Goal: Information Seeking & Learning: Learn about a topic

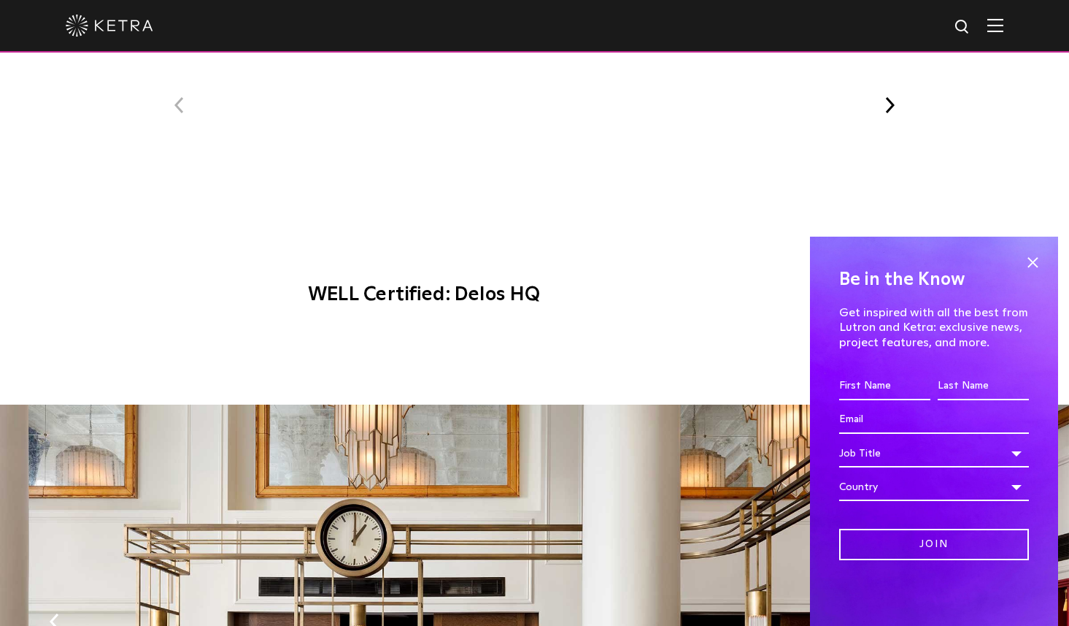
scroll to position [1160, 0]
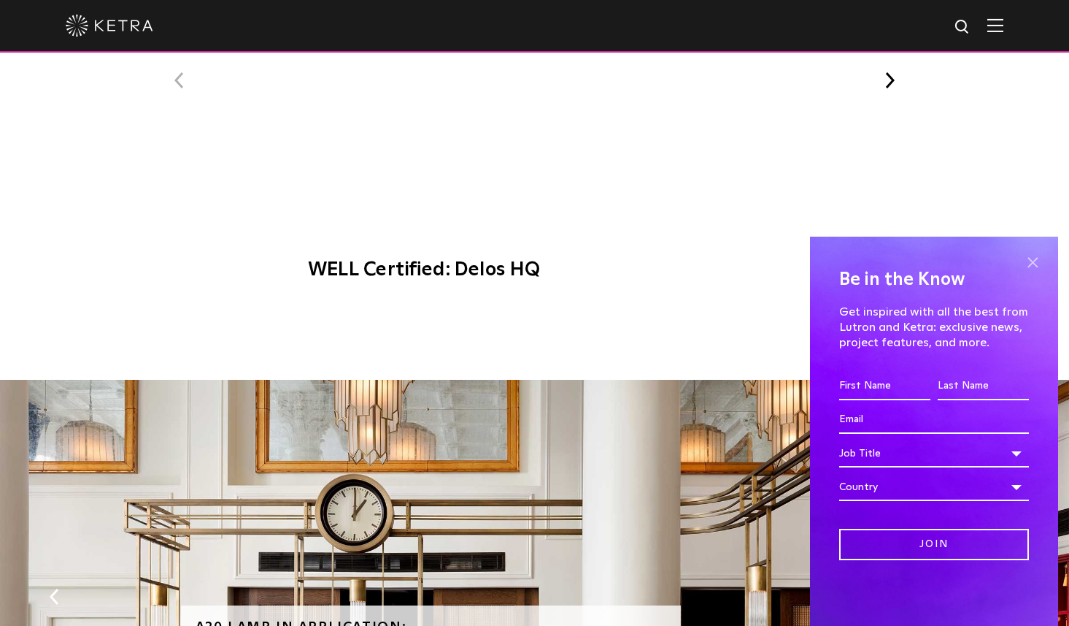
click at [1040, 258] on span at bounding box center [1033, 262] width 22 height 22
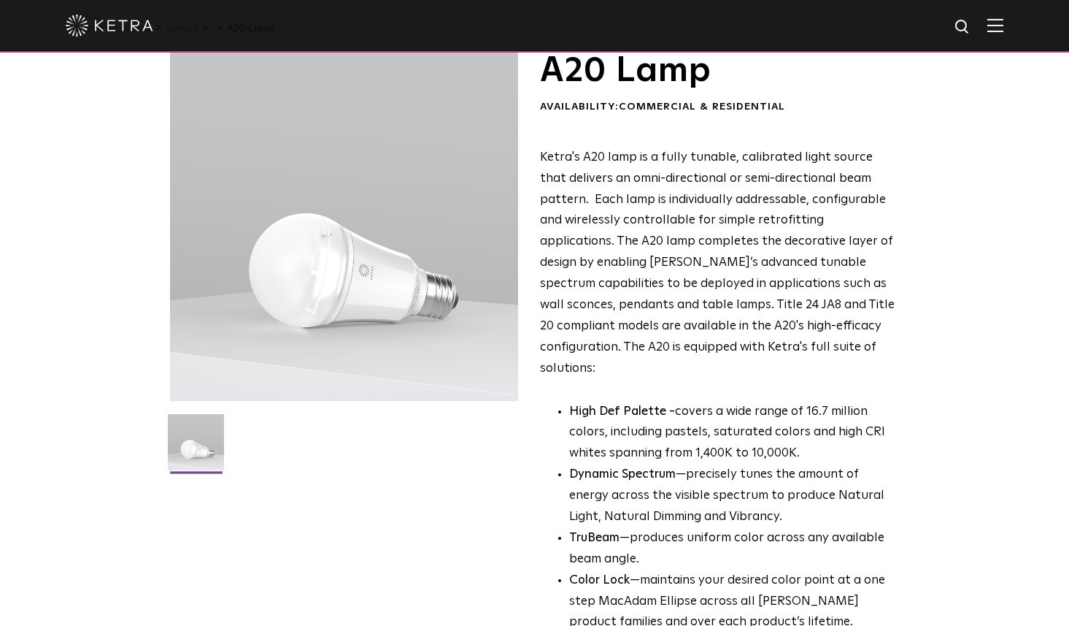
scroll to position [0, 0]
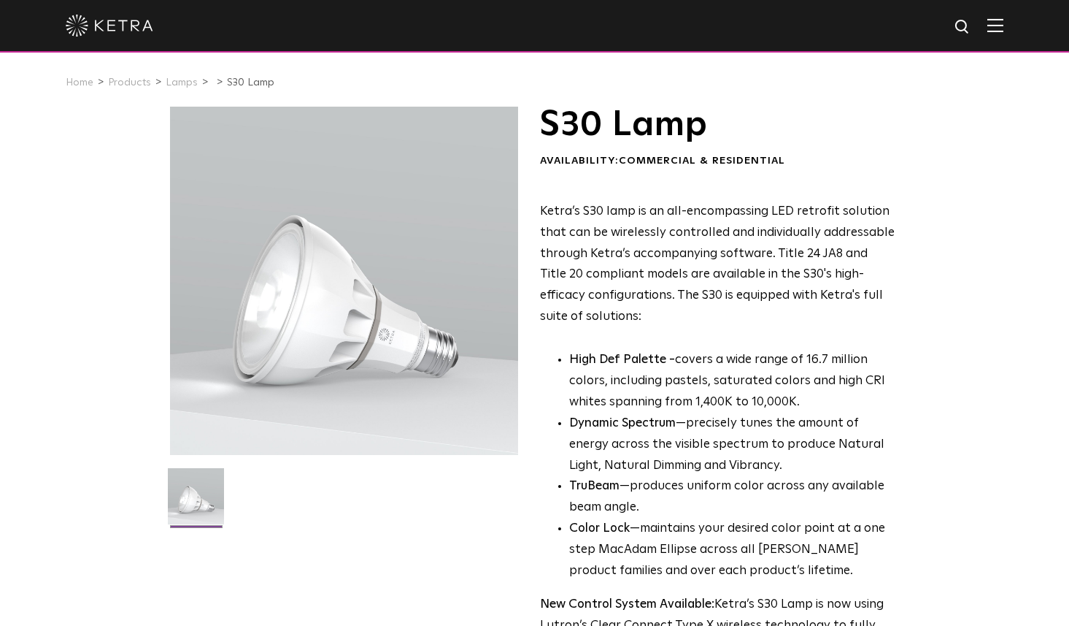
click at [714, 396] on p "High Def Palette - covers a wide range of 16.7 million colors, including pastel…" at bounding box center [732, 382] width 326 height 64
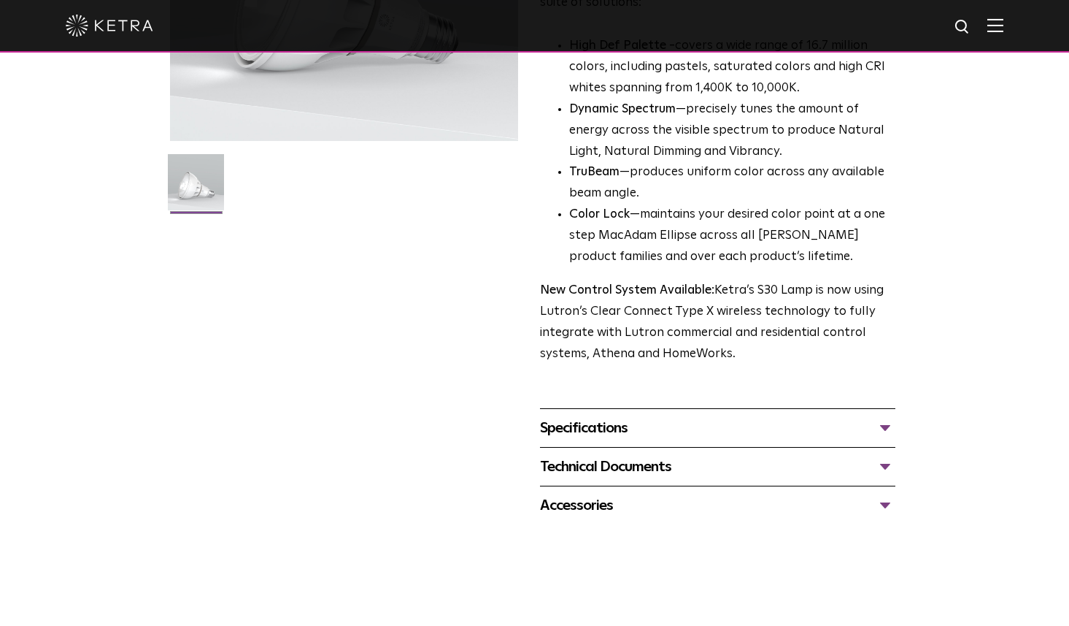
scroll to position [307, 0]
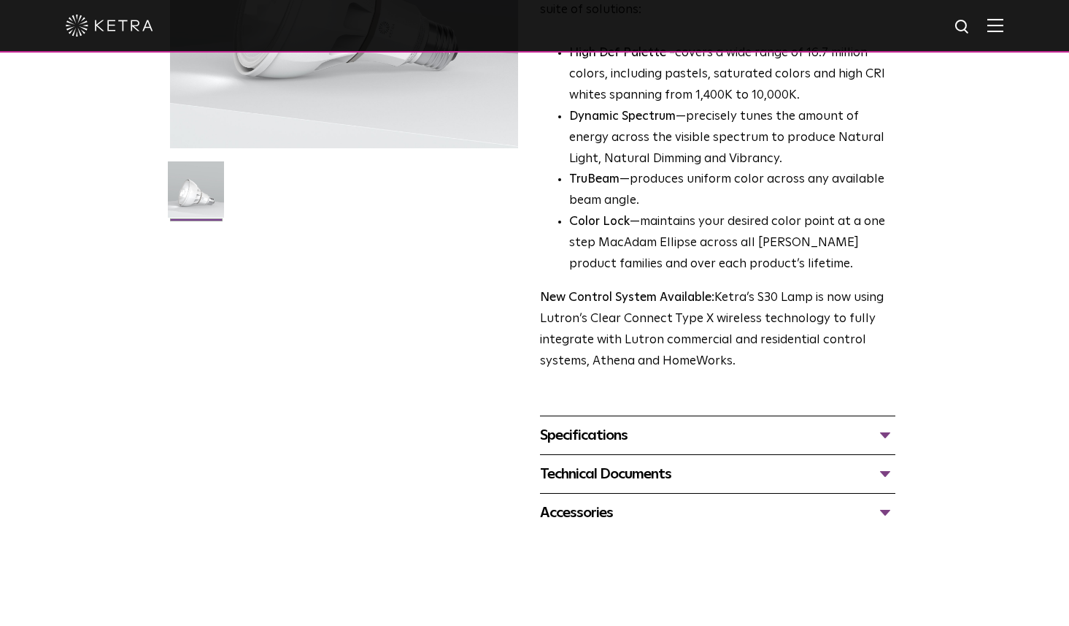
click at [618, 423] on div "Specifications DIMENSIONS Size 30 Long Neck LUMEN OUTPUTS 1100 HOUSING COLORS W…" at bounding box center [718, 434] width 356 height 39
click at [618, 429] on div "Specifications" at bounding box center [718, 434] width 356 height 23
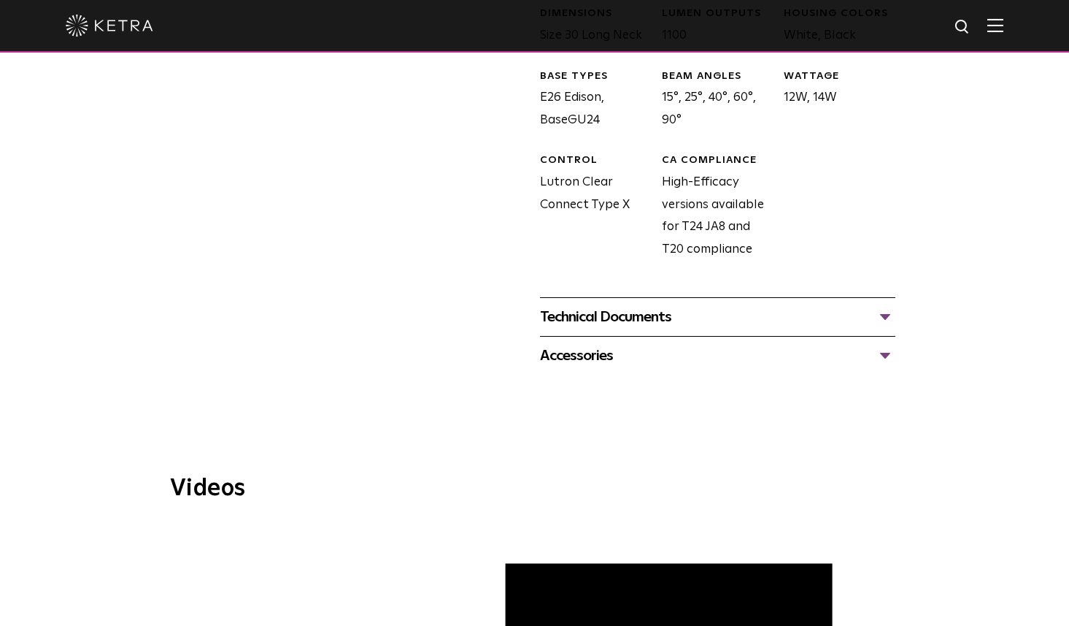
scroll to position [764, 0]
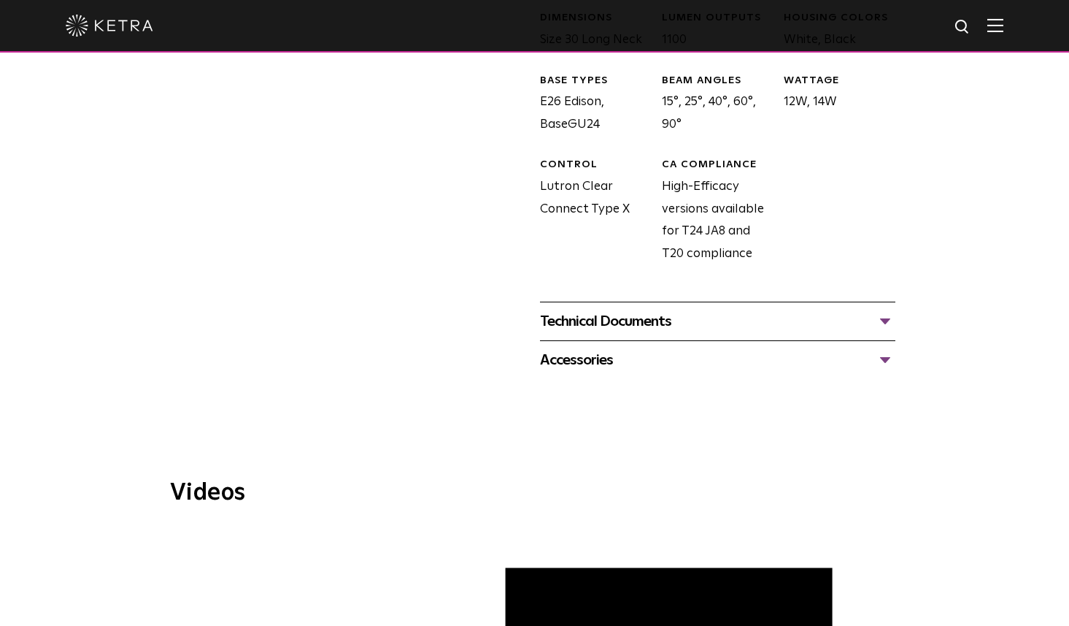
click at [621, 323] on div "Technical Documents" at bounding box center [718, 321] width 356 height 23
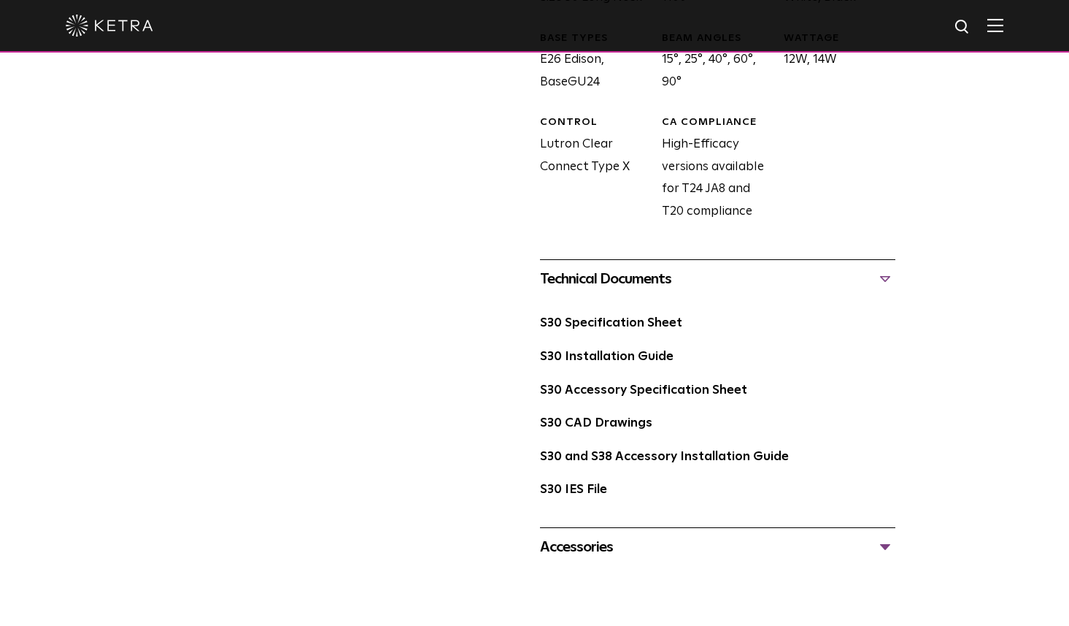
scroll to position [809, 0]
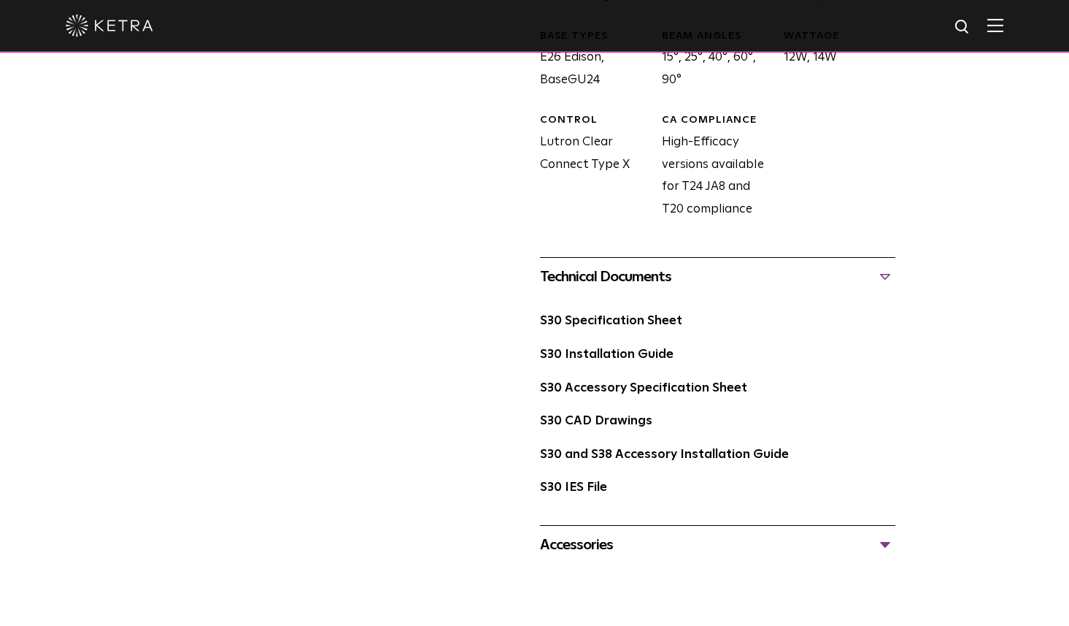
click at [566, 530] on div "Accessories Tall Snoot Short Snoot Hex Louver 10 Baffle" at bounding box center [718, 544] width 356 height 39
click at [566, 535] on div "Accessories" at bounding box center [718, 544] width 356 height 23
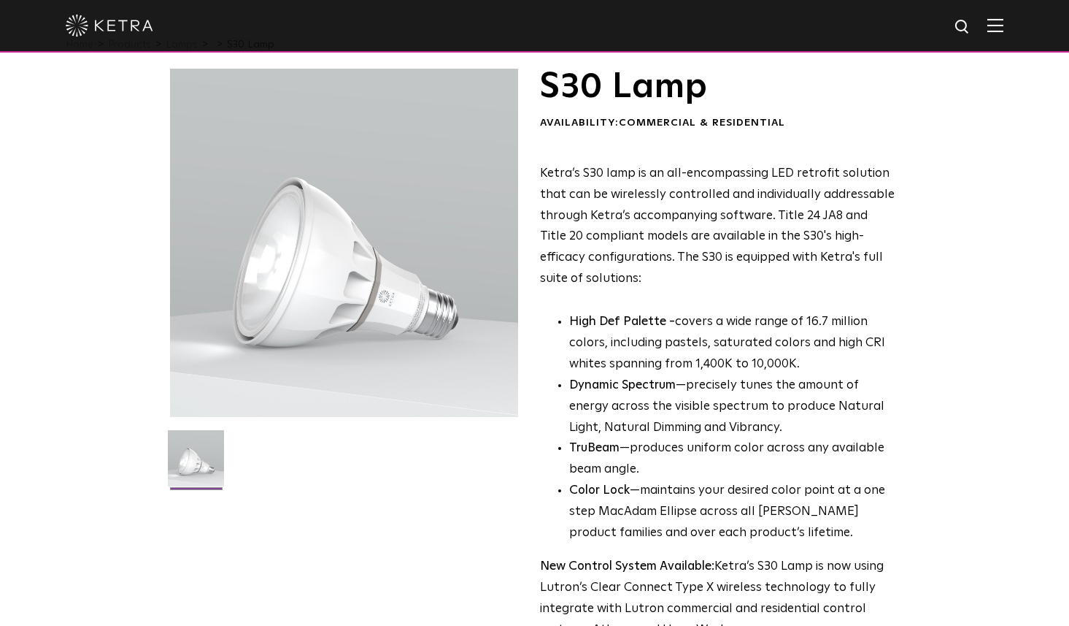
scroll to position [0, 0]
